Goal: Book appointment/travel/reservation

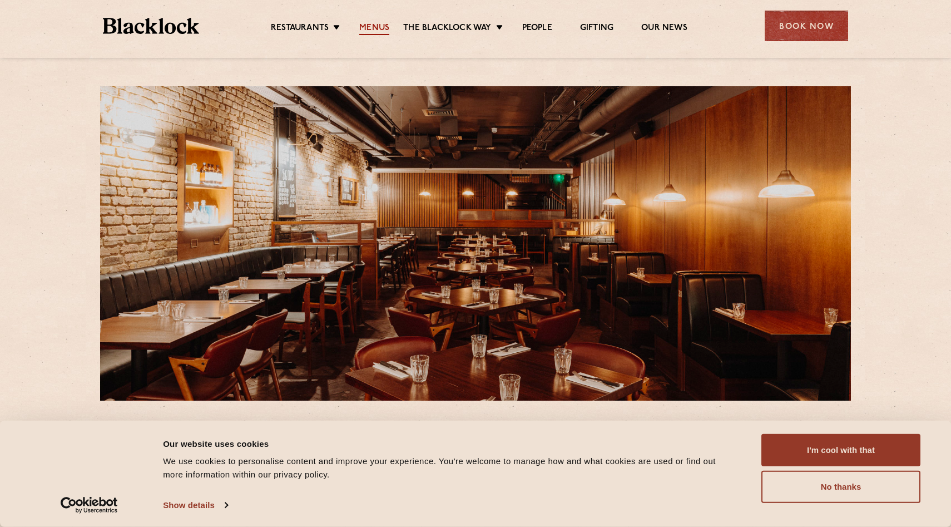
click at [369, 24] on link "Menus" at bounding box center [374, 29] width 30 height 12
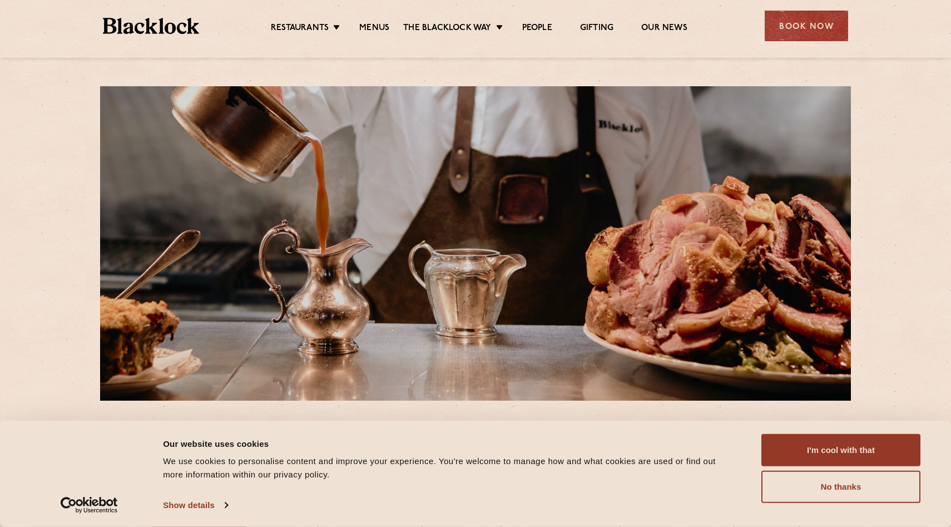
scroll to position [325, 0]
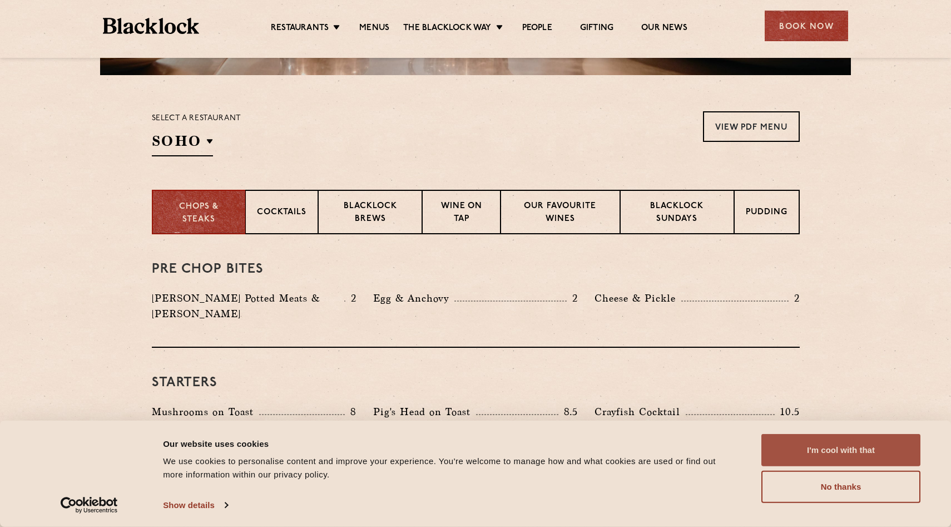
click at [824, 450] on button "I'm cool with that" at bounding box center [840, 450] width 159 height 32
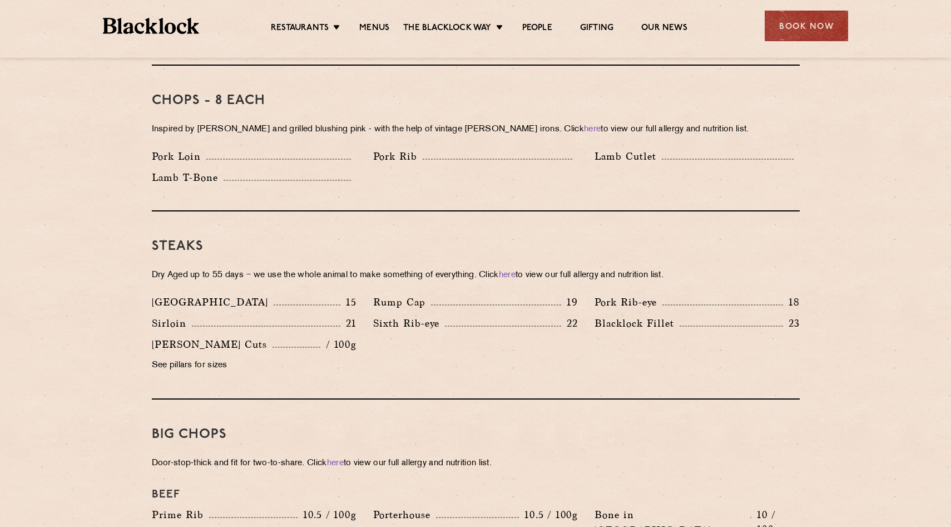
scroll to position [902, 0]
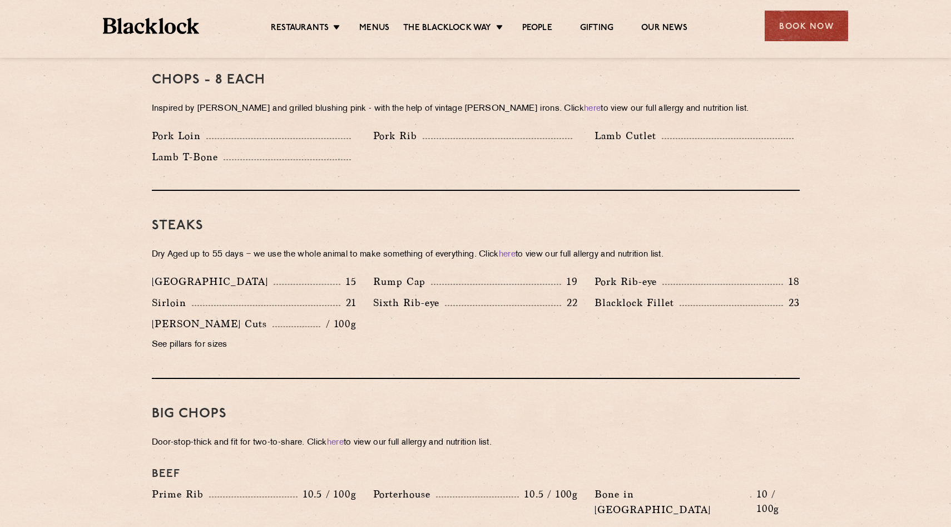
click at [67, 283] on section "Pre Chop Bites Blacklock Potted Meats & Kimchi 2 Egg & Anchovy 2 Cheese & Pickl…" at bounding box center [475, 457] width 951 height 1600
click at [71, 290] on section "Pre Chop Bites Blacklock Potted Meats & Kimchi 2 Egg & Anchovy 2 Cheese & Pickl…" at bounding box center [475, 457] width 951 height 1600
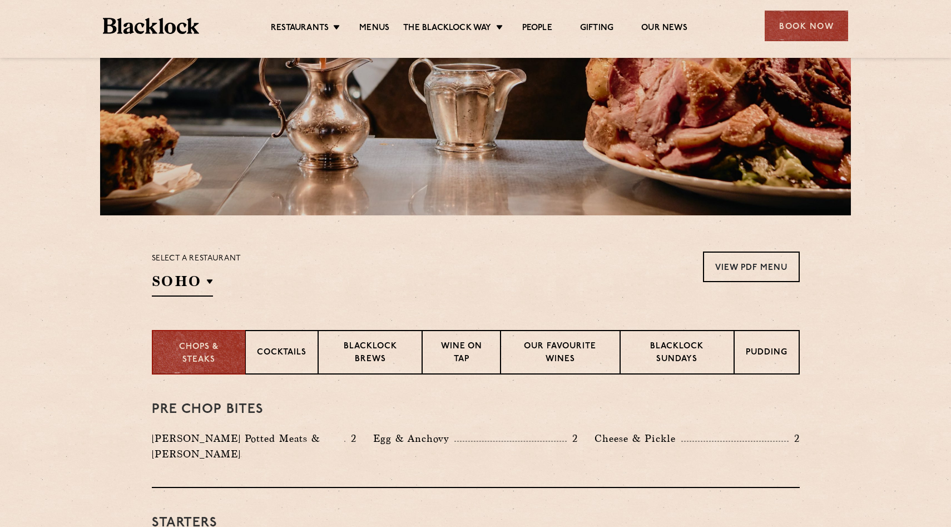
scroll to position [80, 0]
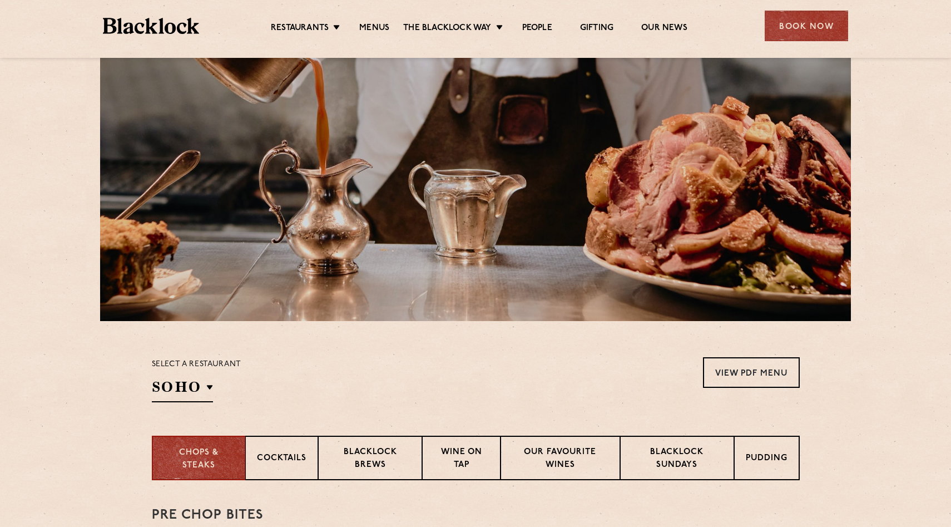
click at [763, 36] on div "Book Now" at bounding box center [803, 26] width 89 height 31
click at [800, 29] on div "Book Now" at bounding box center [805, 26] width 83 height 31
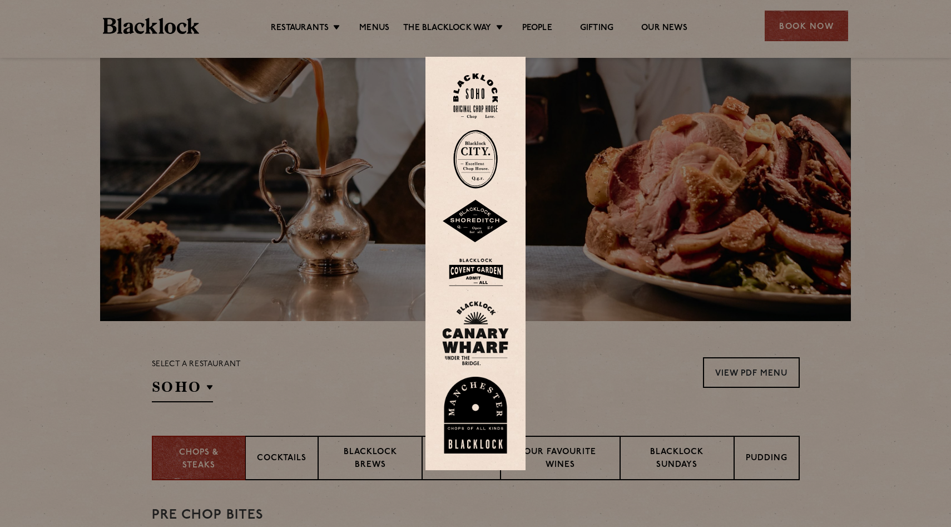
click at [482, 264] on img at bounding box center [475, 272] width 67 height 36
